Goal: Task Accomplishment & Management: Manage account settings

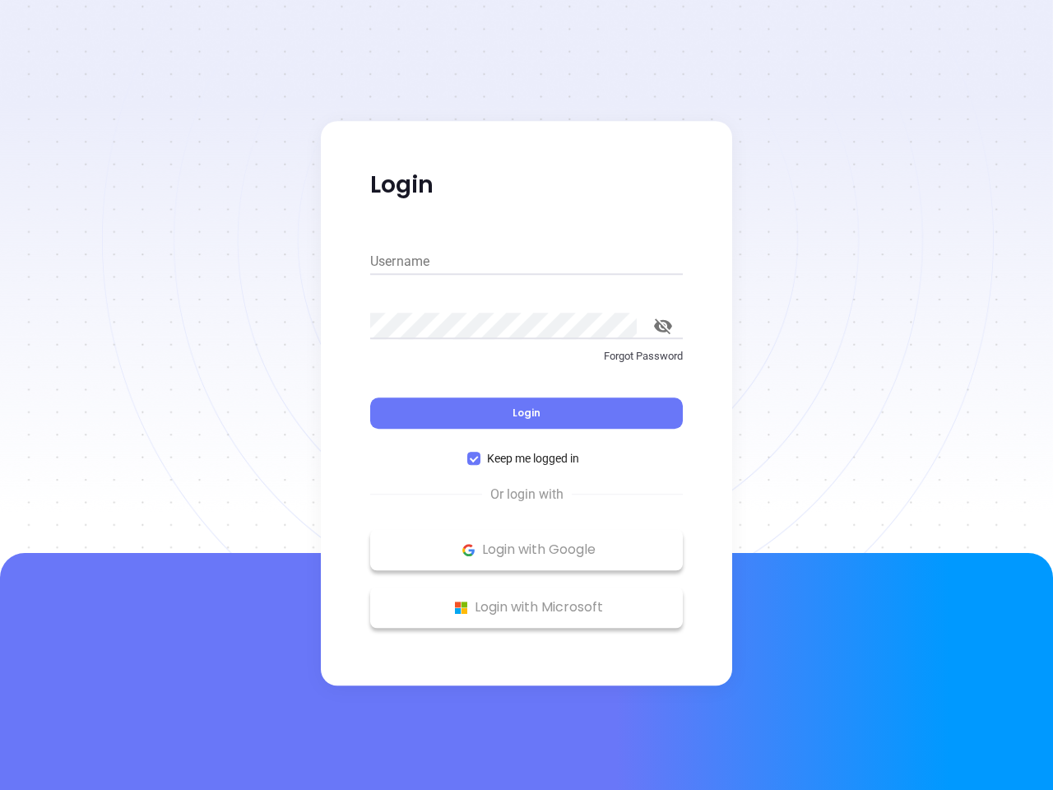
click at [526, 395] on div "Login" at bounding box center [526, 403] width 313 height 51
click at [526, 262] on input "Username" at bounding box center [526, 261] width 313 height 26
click at [663, 326] on icon "toggle password visibility" at bounding box center [663, 326] width 18 height 16
click at [526, 413] on span "Login" at bounding box center [526, 413] width 28 height 14
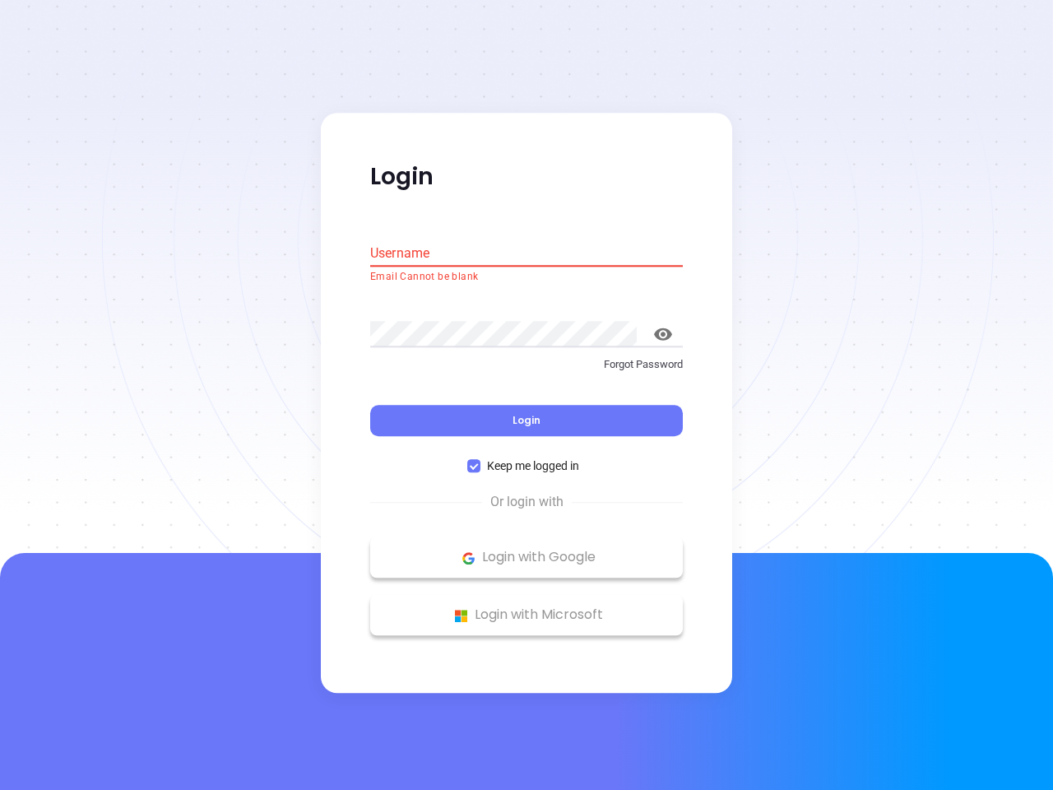
click at [526, 458] on span "Keep me logged in" at bounding box center [532, 466] width 105 height 18
click at [480, 460] on input "Keep me logged in" at bounding box center [473, 466] width 13 height 13
checkbox input "false"
click at [526, 549] on p "Login with Google" at bounding box center [526, 557] width 296 height 25
click at [526, 607] on p "Login with Microsoft" at bounding box center [526, 615] width 296 height 25
